Goal: Understand process/instructions: Learn how to perform a task or action

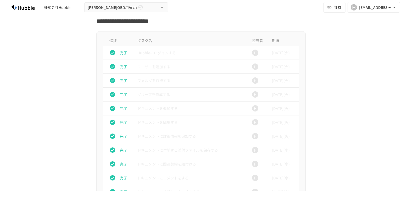
scroll to position [186, 0]
click at [209, 87] on td "グループを作成する" at bounding box center [190, 94] width 114 height 14
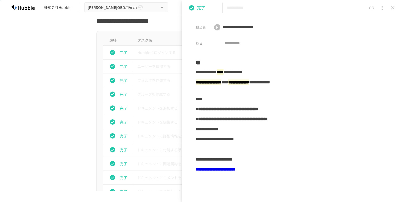
click at [391, 4] on button "close drawer" at bounding box center [392, 8] width 10 height 10
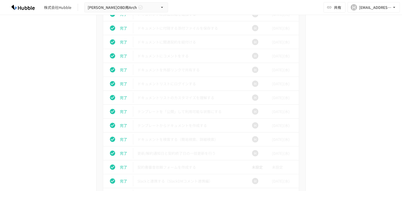
scroll to position [309, 0]
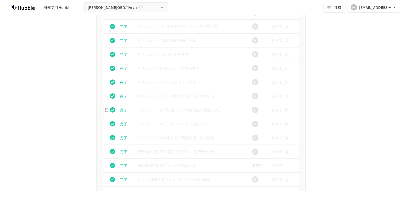
click at [158, 108] on p "テンプレートを「公開」して利用可能な状態にする" at bounding box center [189, 110] width 105 height 7
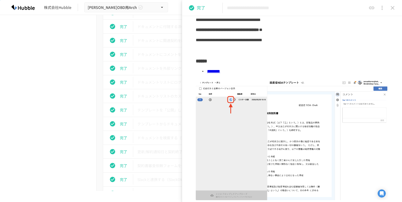
scroll to position [61, 0]
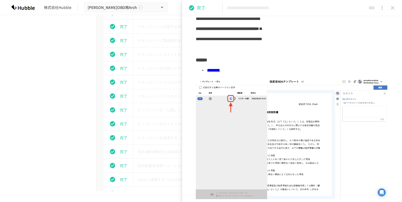
click at [253, 85] on img at bounding box center [292, 138] width 193 height 120
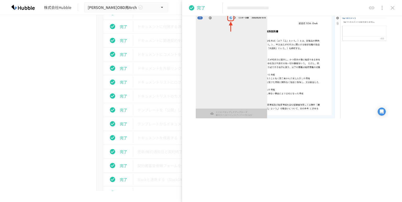
scroll to position [148, 0]
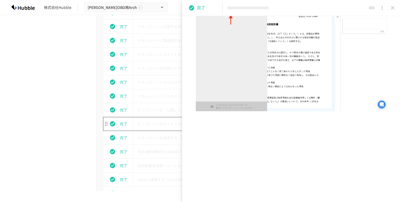
click at [155, 124] on p "テンプレートからドキュメントを作成する" at bounding box center [189, 123] width 105 height 7
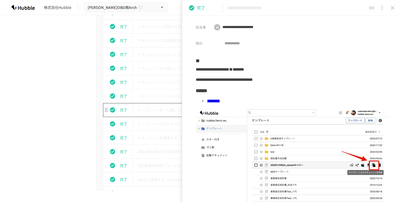
click at [154, 111] on p "テンプレートを「公開」して利用可能な状態にする" at bounding box center [189, 110] width 105 height 7
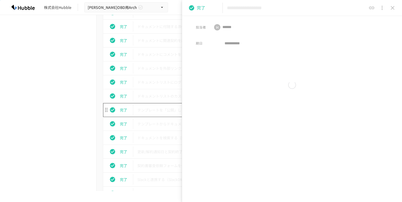
type input "**********"
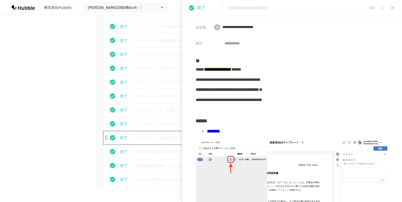
click at [151, 138] on p "ドキュメントを検索する（簡易検索、詳細検索）" at bounding box center [189, 137] width 105 height 7
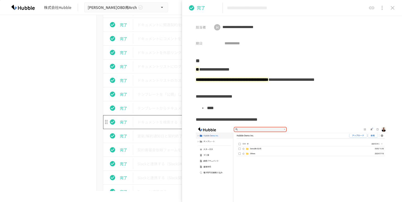
scroll to position [329, 0]
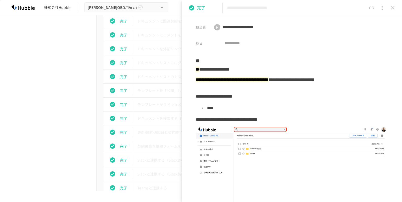
click at [391, 6] on icon "close drawer" at bounding box center [393, 8] width 6 height 6
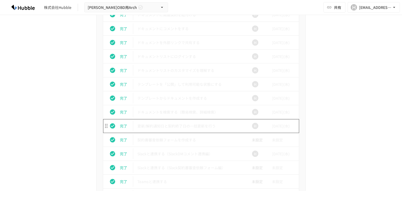
scroll to position [334, 0]
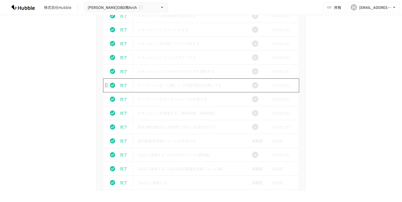
click at [153, 87] on p "テンプレートを「公開」して利用可能な状態にする" at bounding box center [189, 85] width 105 height 7
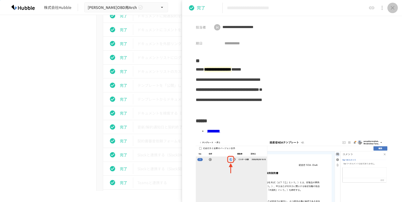
click at [390, 8] on icon "close drawer" at bounding box center [393, 8] width 6 height 6
